Goal: Find specific page/section: Find specific page/section

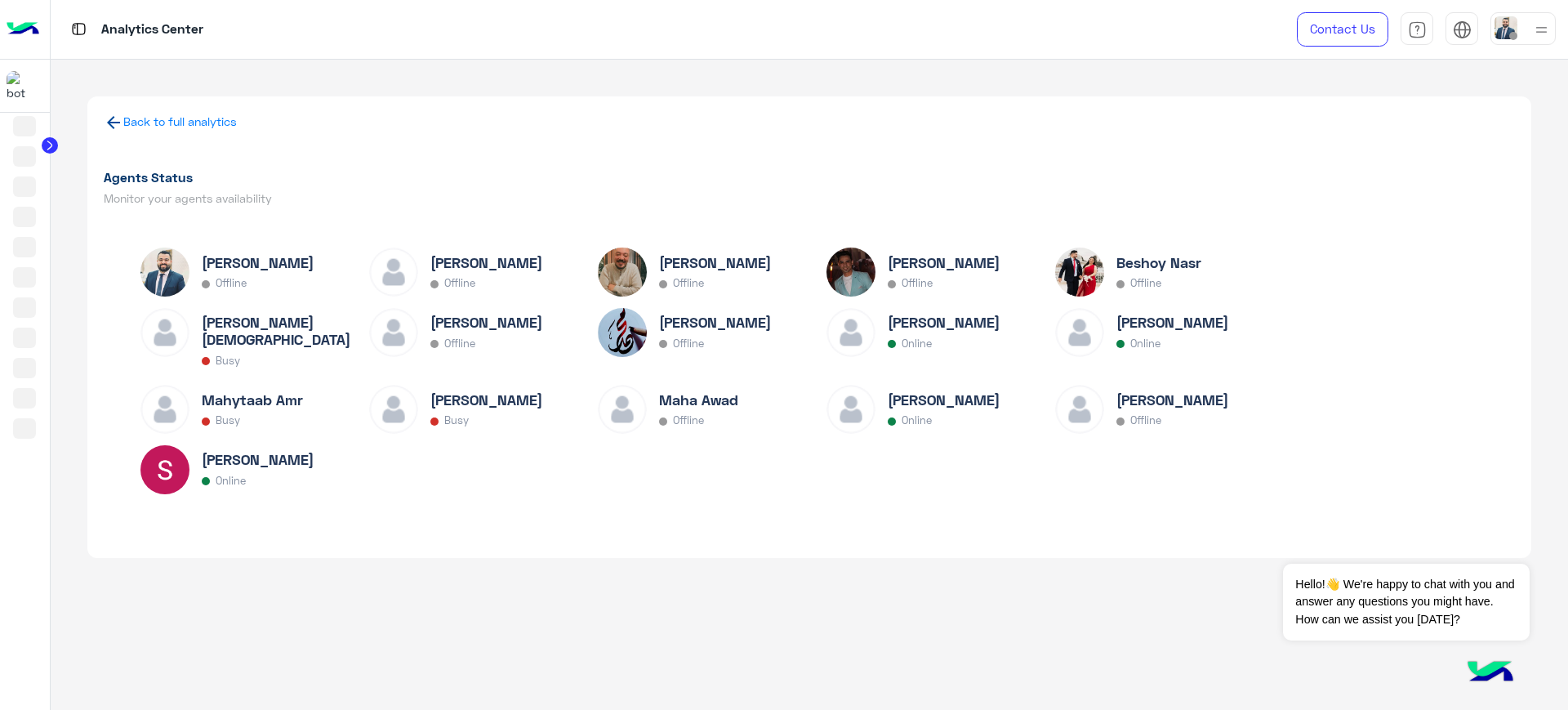
click at [166, 128] on div "Back to full analytics" at bounding box center [809, 122] width 1411 height 21
click at [169, 121] on link "Back to full analytics" at bounding box center [180, 121] width 114 height 14
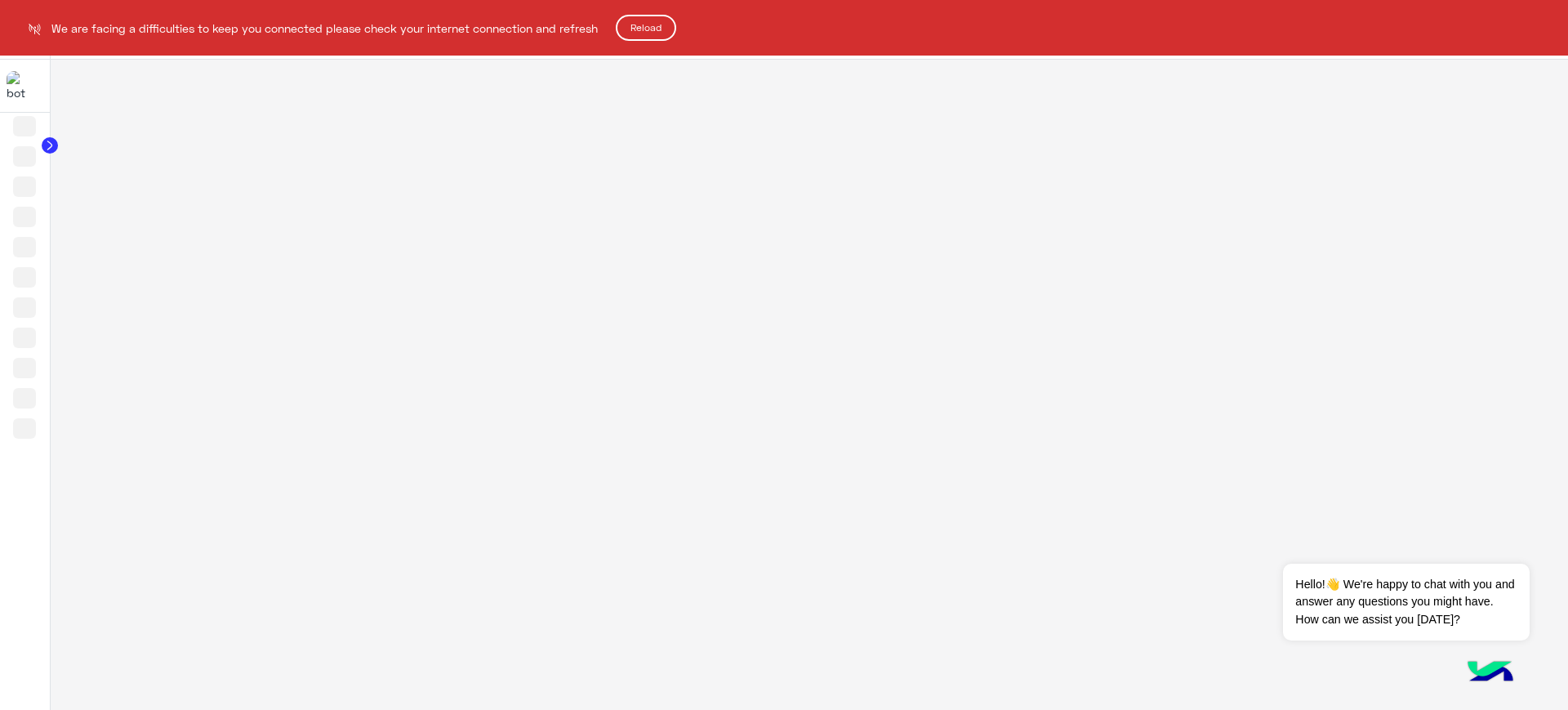
click at [663, 25] on button "Reload" at bounding box center [646, 27] width 61 height 26
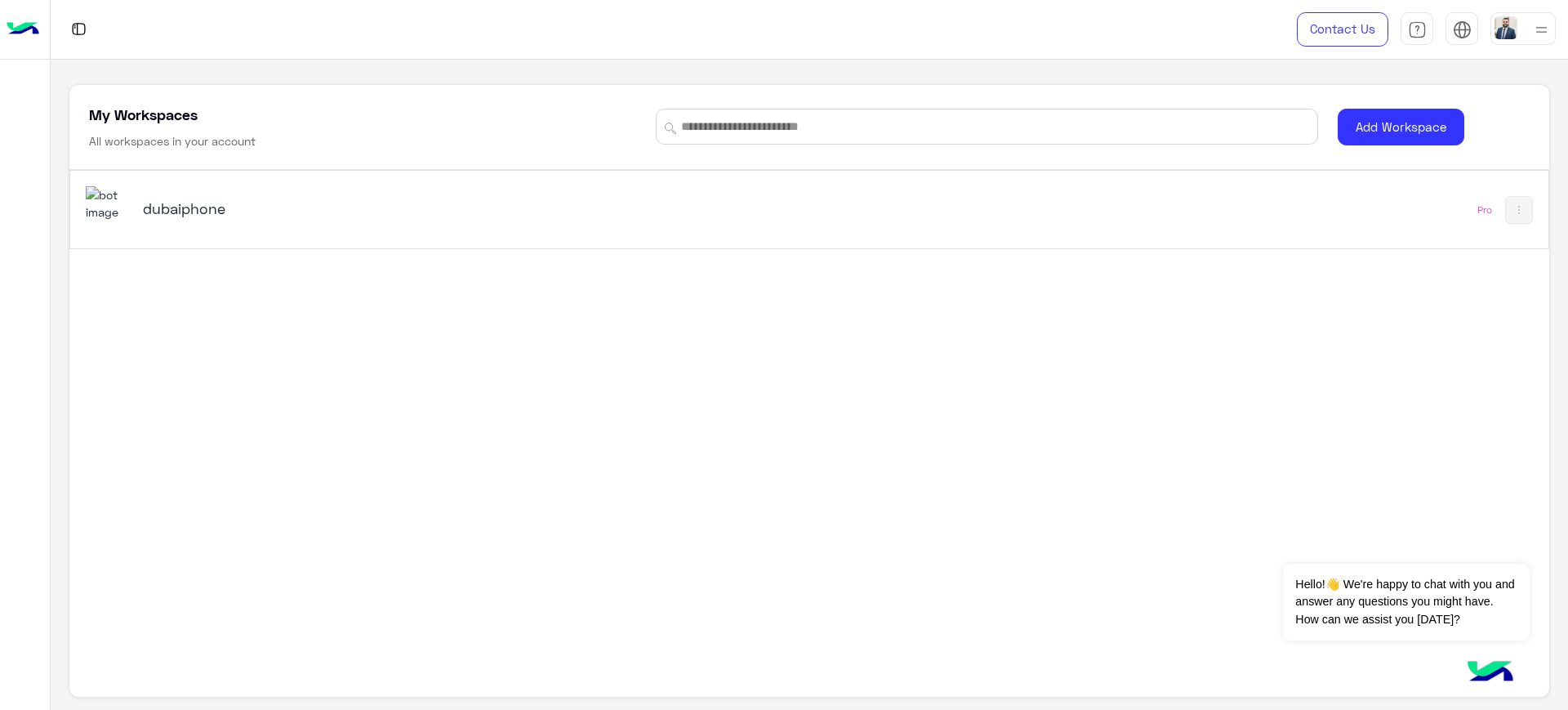
click at [185, 207] on h5 "dubaiphone" at bounding box center [404, 209] width 521 height 20
